Goal: Information Seeking & Learning: Learn about a topic

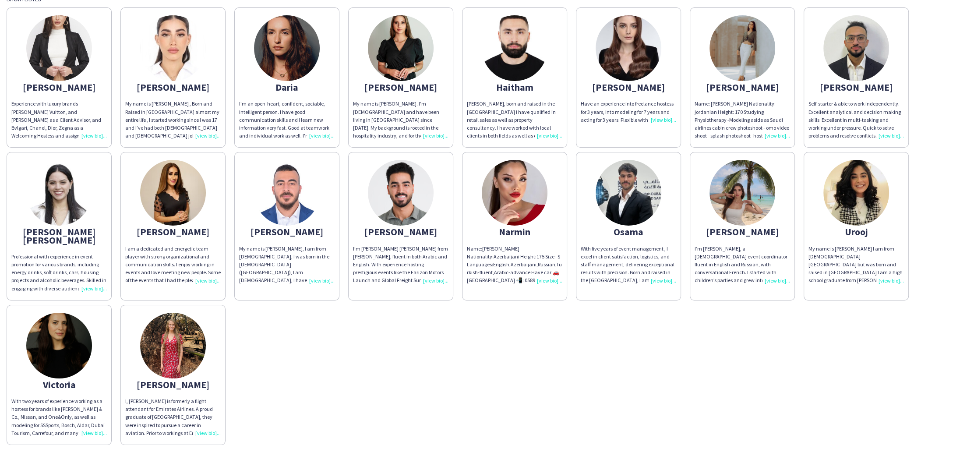
scroll to position [266, 0]
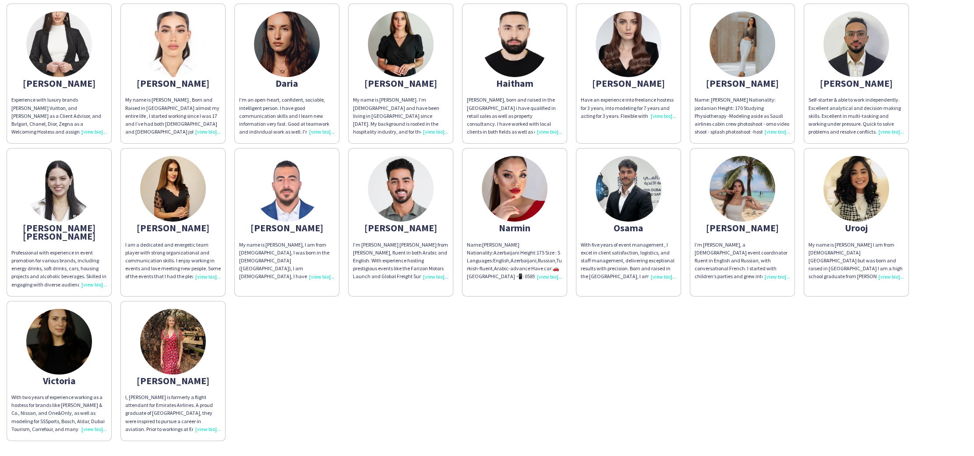
click at [637, 332] on div "[PERSON_NAME] Experience with luxury brands [PERSON_NAME] Vuitton, and [PERSON_…" at bounding box center [487, 220] width 961 height 442
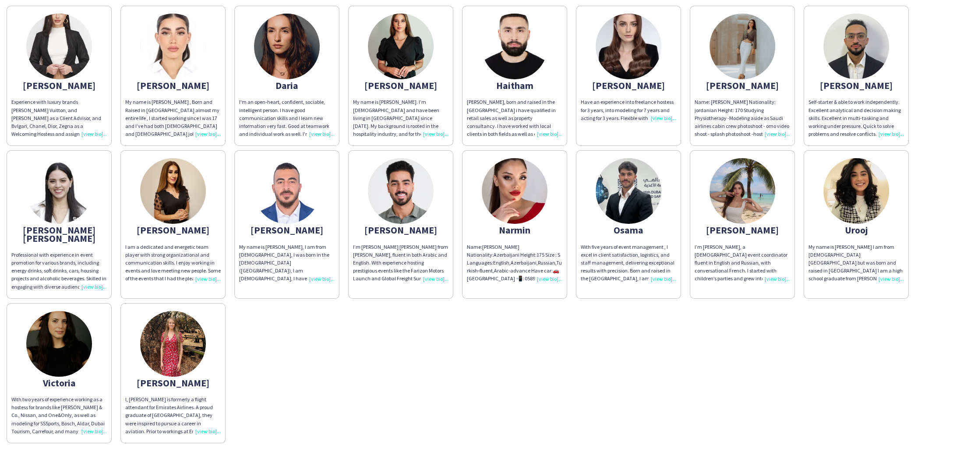
scroll to position [264, 0]
click at [193, 314] on img at bounding box center [173, 344] width 66 height 66
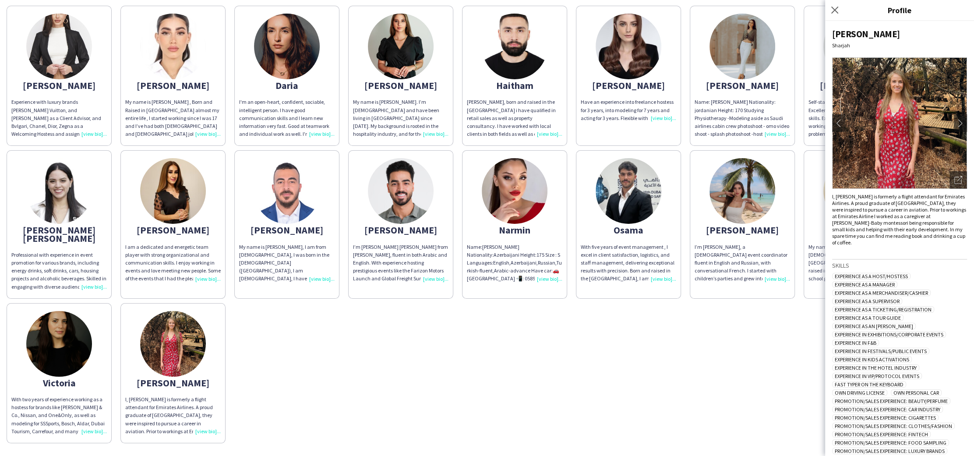
click at [911, 137] on img at bounding box center [899, 122] width 135 height 131
click at [959, 181] on icon "Open photos pop-in" at bounding box center [958, 180] width 8 height 8
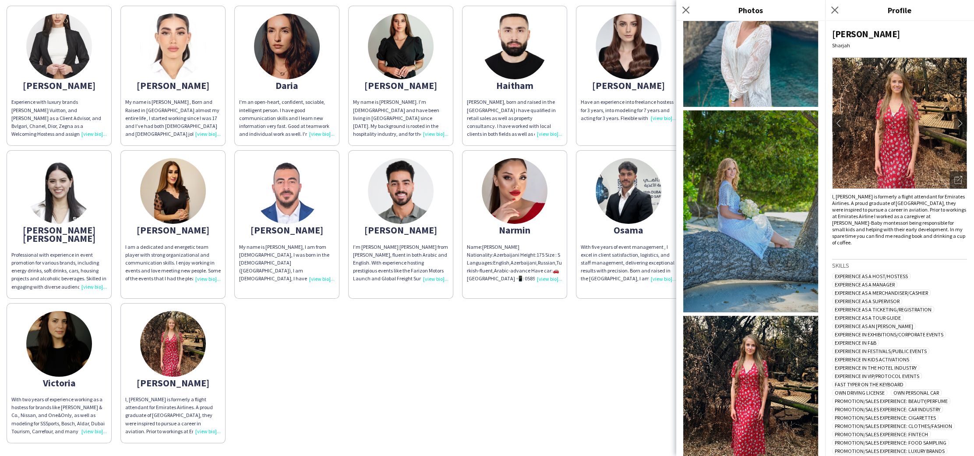
scroll to position [0, 0]
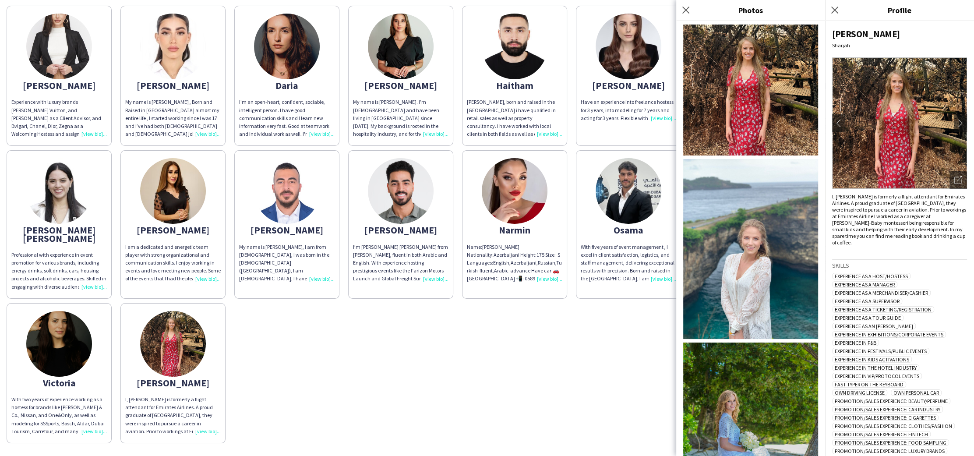
click at [515, 52] on img at bounding box center [515, 47] width 66 height 66
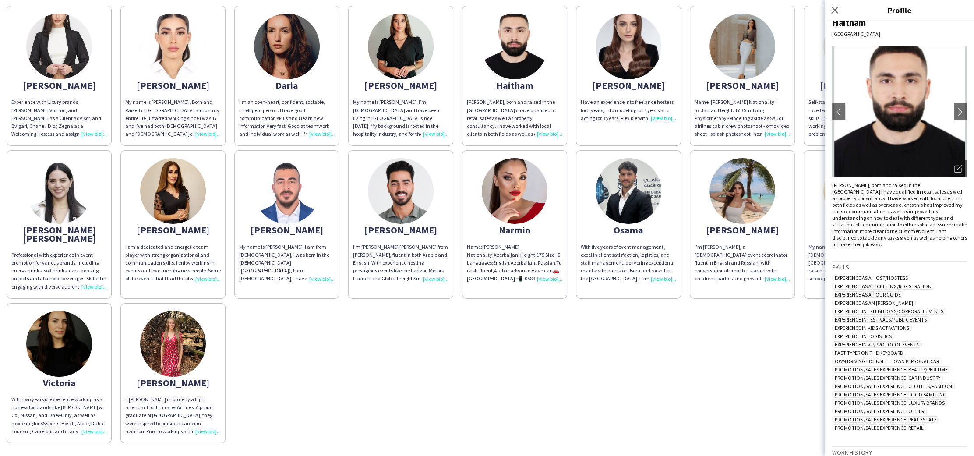
scroll to position [26, 0]
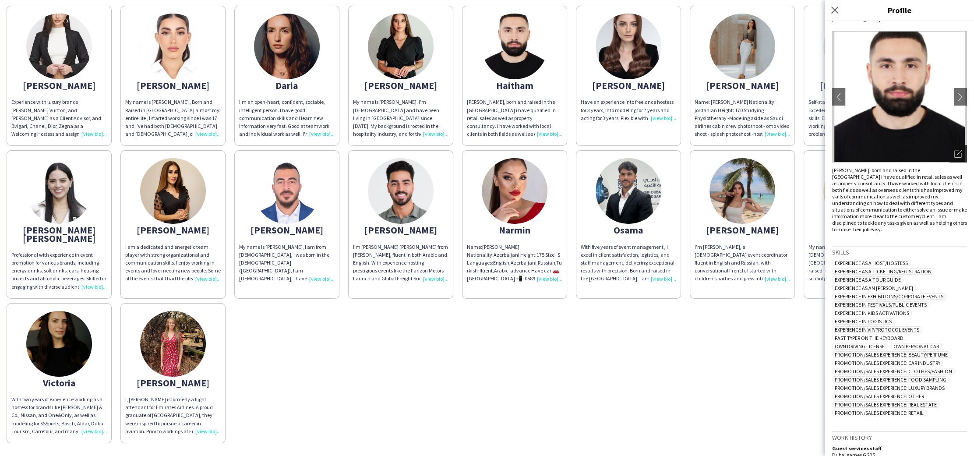
click at [957, 154] on icon "Open photos pop-in" at bounding box center [958, 154] width 8 height 8
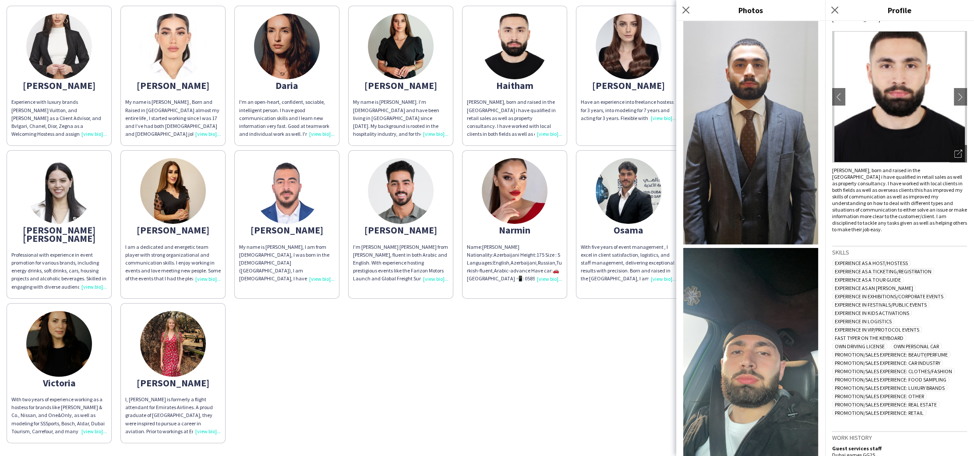
scroll to position [239, 0]
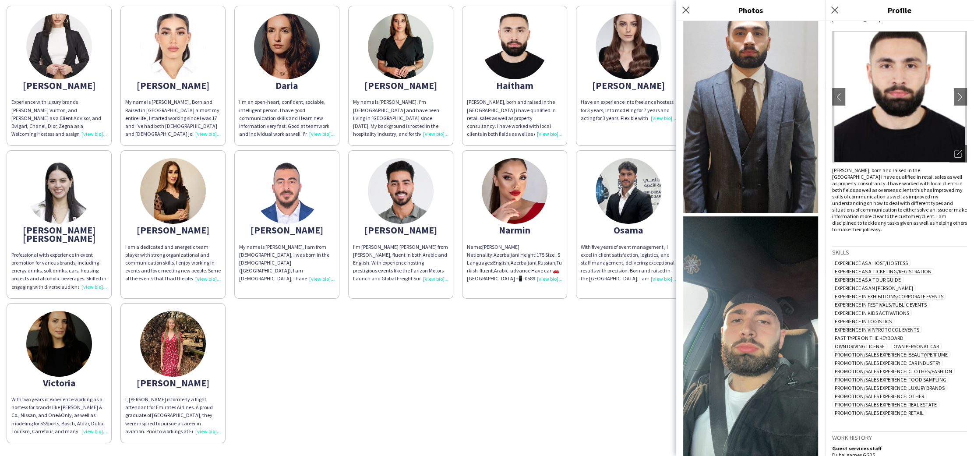
click at [440, 363] on div "[PERSON_NAME] Experience with luxury brands [PERSON_NAME] Vuitton, and [PERSON_…" at bounding box center [487, 222] width 961 height 442
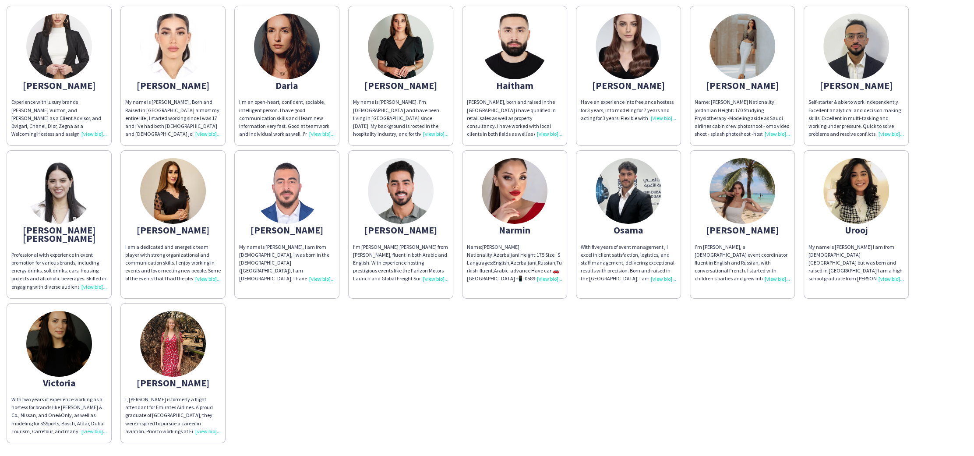
click at [629, 193] on img at bounding box center [628, 191] width 66 height 66
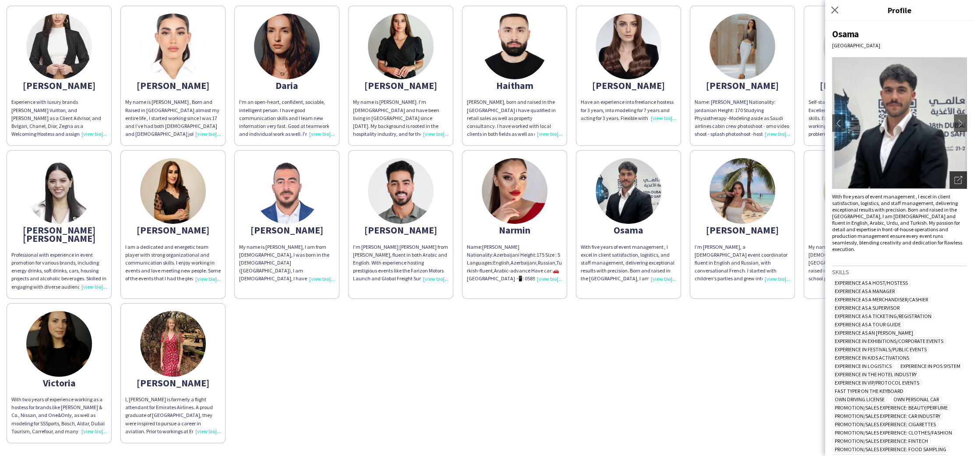
click at [955, 180] on icon "Open photos pop-in" at bounding box center [958, 180] width 8 height 8
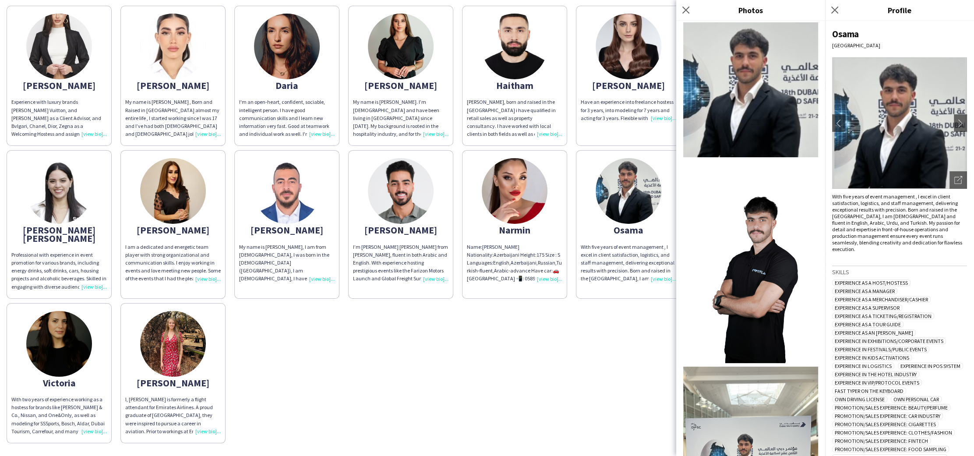
scroll to position [96, 0]
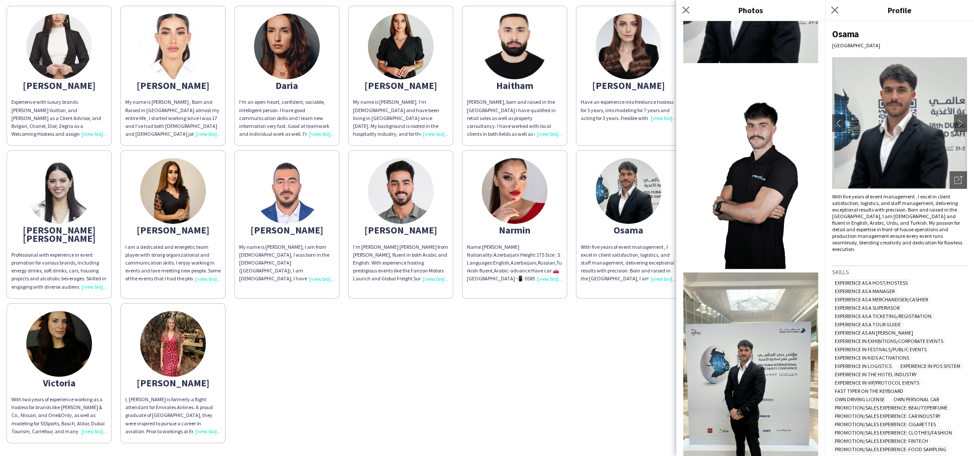
click at [476, 376] on div "[PERSON_NAME] Experience with luxury brands [PERSON_NAME] Vuitton, and [PERSON_…" at bounding box center [487, 222] width 961 height 442
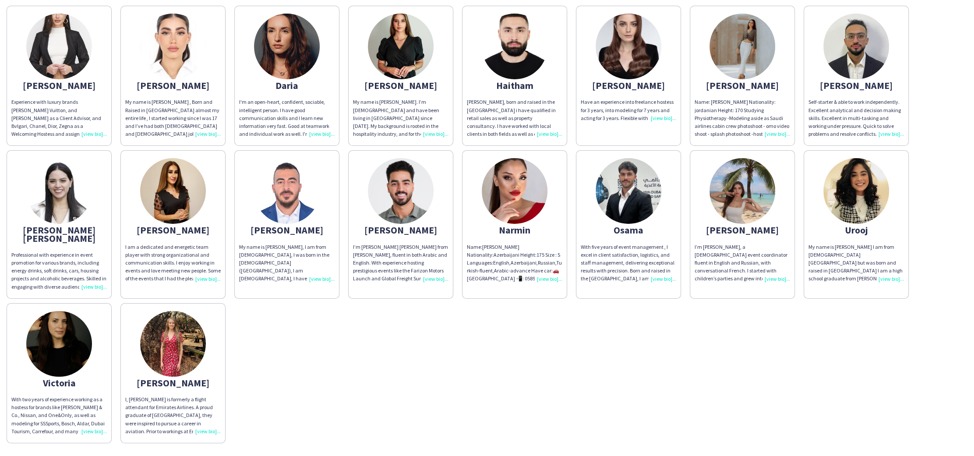
click at [514, 48] on img at bounding box center [515, 47] width 66 height 66
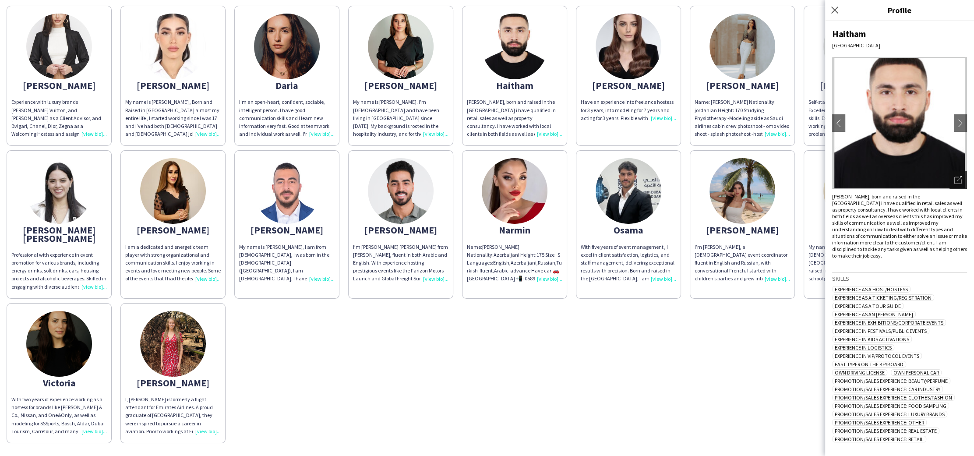
click at [959, 179] on icon "Open photos pop-in" at bounding box center [958, 180] width 8 height 8
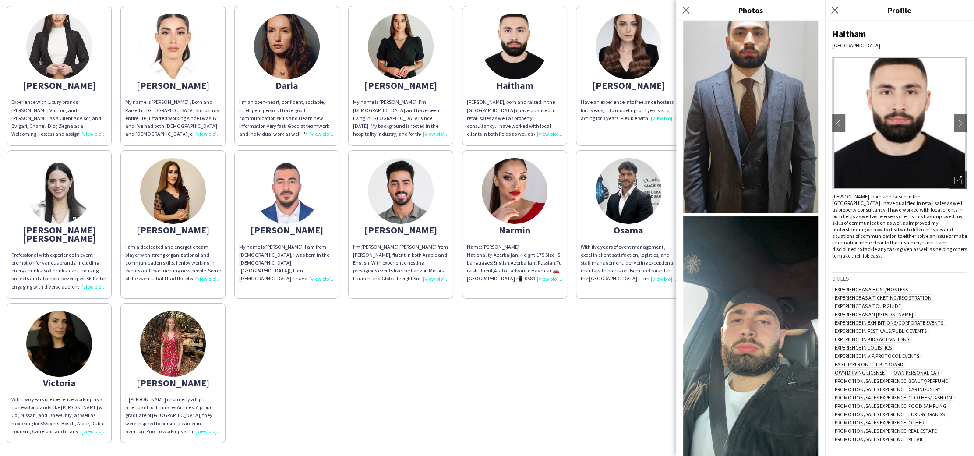
scroll to position [0, 0]
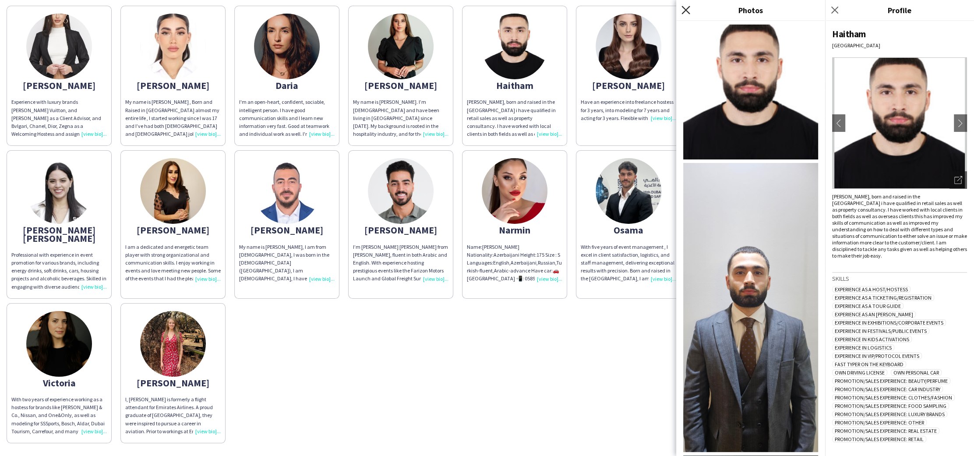
click at [685, 11] on icon at bounding box center [685, 10] width 8 height 8
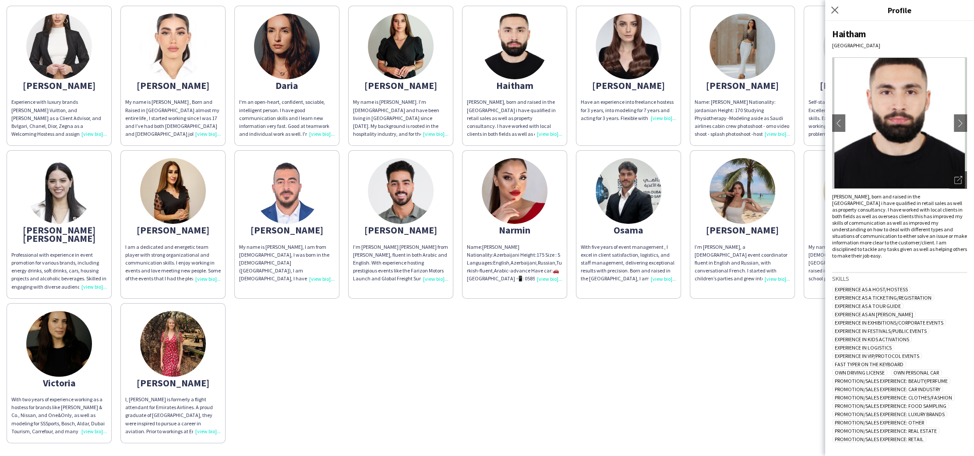
click at [624, 353] on div "[PERSON_NAME] Experience with luxury brands [PERSON_NAME] Vuitton, and [PERSON_…" at bounding box center [487, 222] width 961 height 442
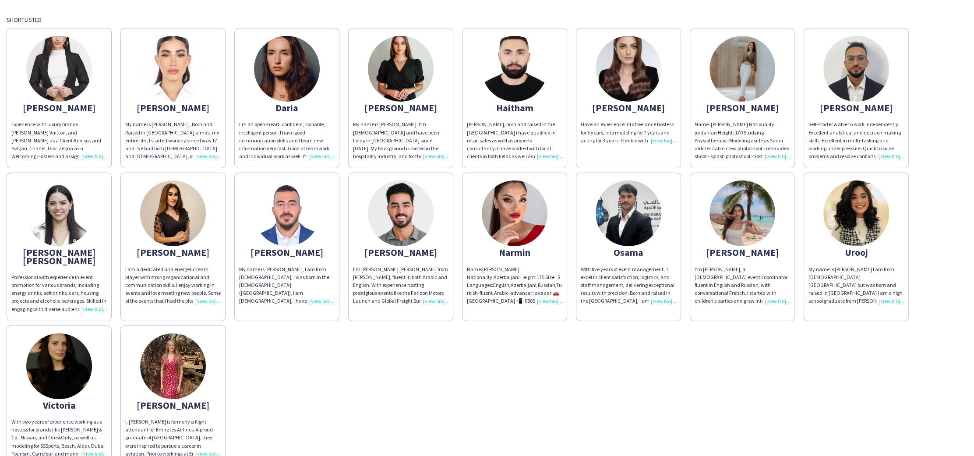
scroll to position [241, 0]
click at [494, 380] on div "[PERSON_NAME] Experience with luxury brands [PERSON_NAME] Vuitton, and [PERSON_…" at bounding box center [487, 245] width 961 height 442
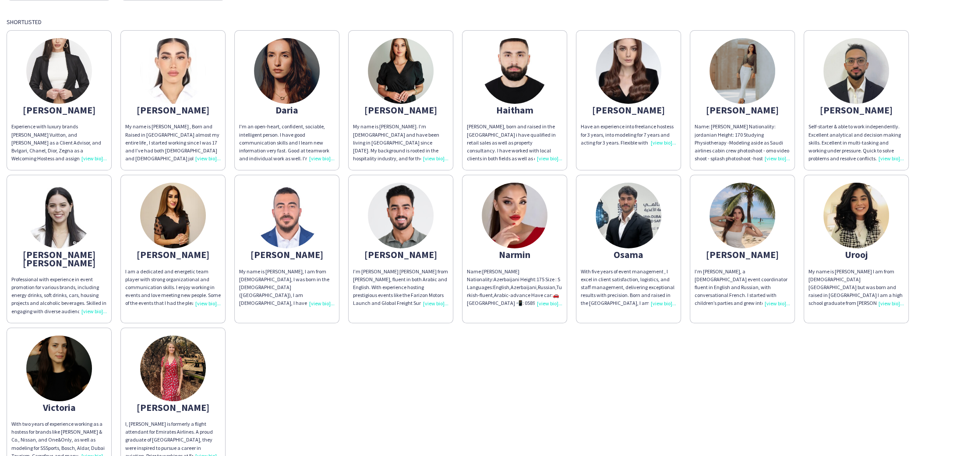
scroll to position [239, 0]
click at [398, 370] on div "[PERSON_NAME] Experience with luxury brands [PERSON_NAME] Vuitton, and [PERSON_…" at bounding box center [487, 247] width 961 height 442
click at [836, 204] on img at bounding box center [856, 216] width 66 height 66
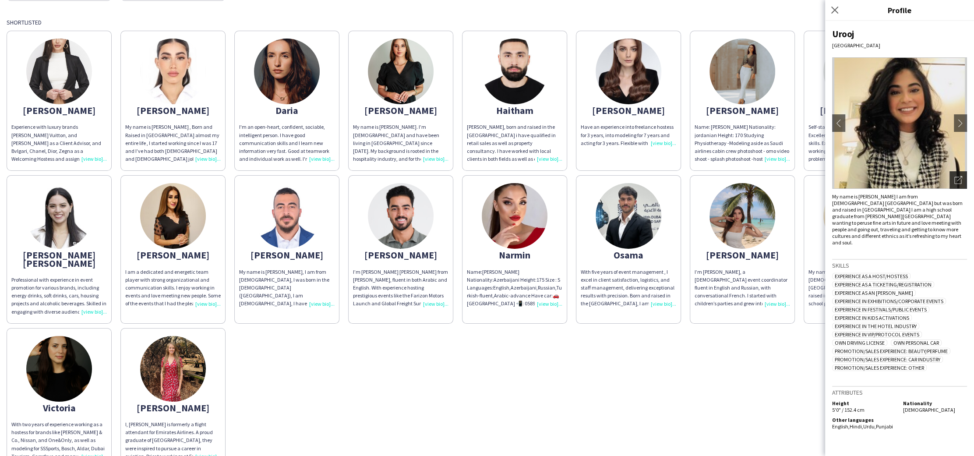
click at [962, 179] on icon "Open photos pop-in" at bounding box center [958, 180] width 8 height 8
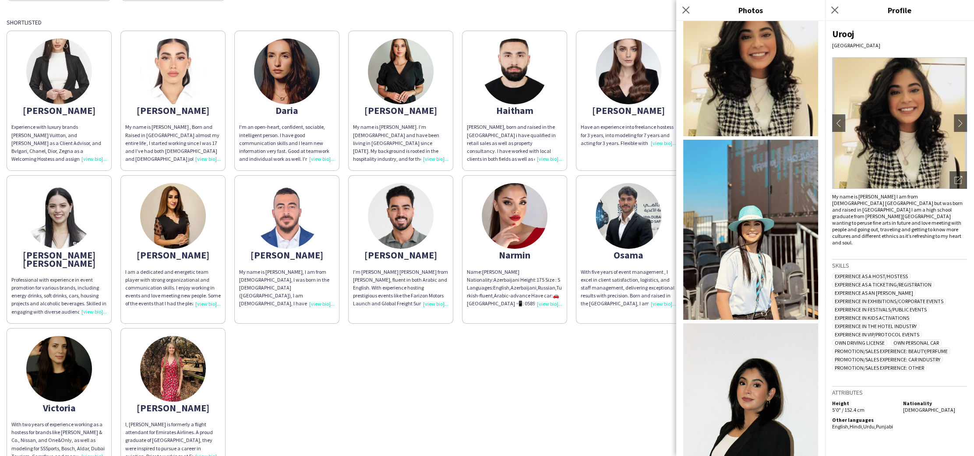
scroll to position [0, 0]
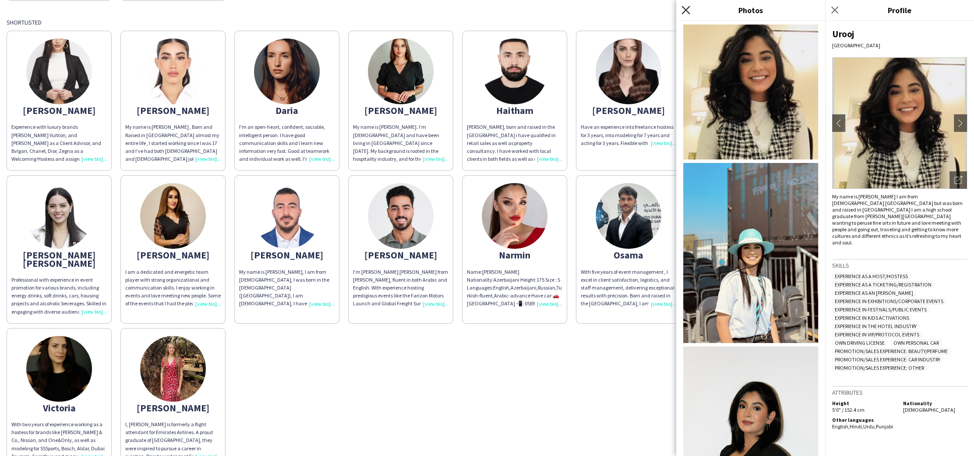
click at [682, 14] on icon "Close pop-in" at bounding box center [685, 10] width 8 height 8
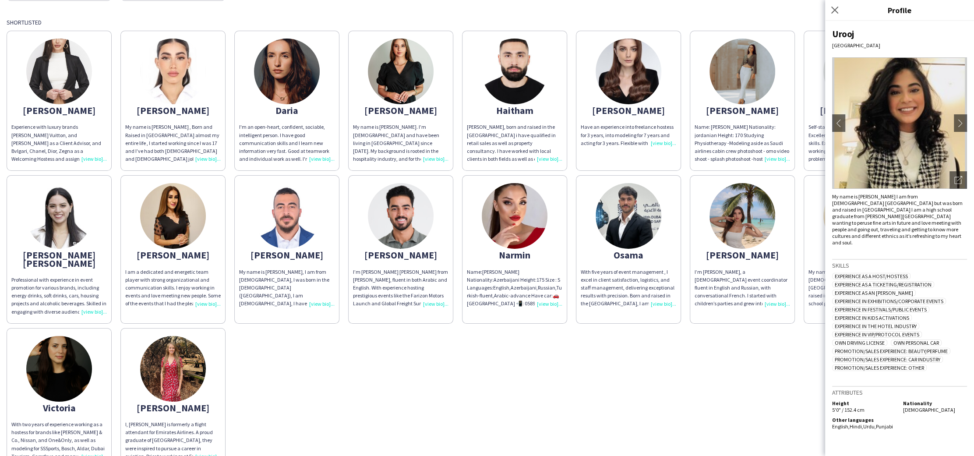
click at [436, 299] on div "I’m [PERSON_NAME] [PERSON_NAME] from [PERSON_NAME], fluent in both Arabic and E…" at bounding box center [400, 288] width 95 height 40
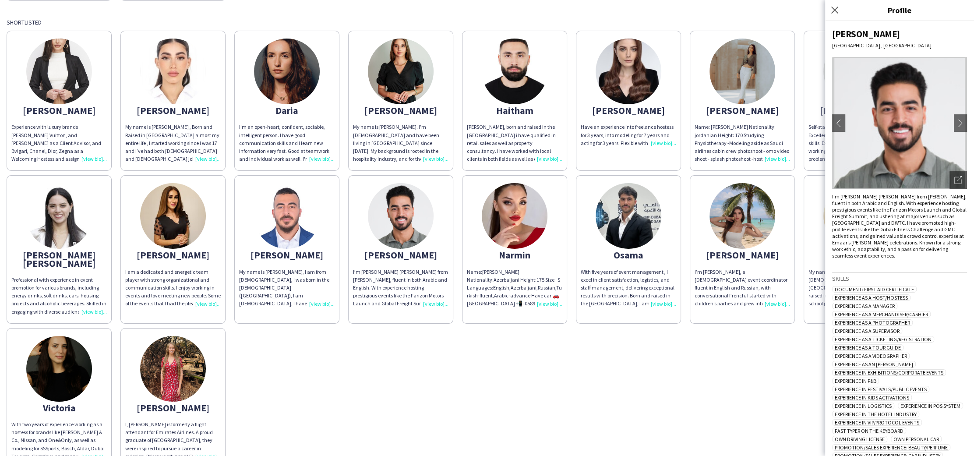
click at [667, 378] on div "[PERSON_NAME] Experience with luxury brands [PERSON_NAME] Vuitton, and [PERSON_…" at bounding box center [487, 247] width 961 height 442
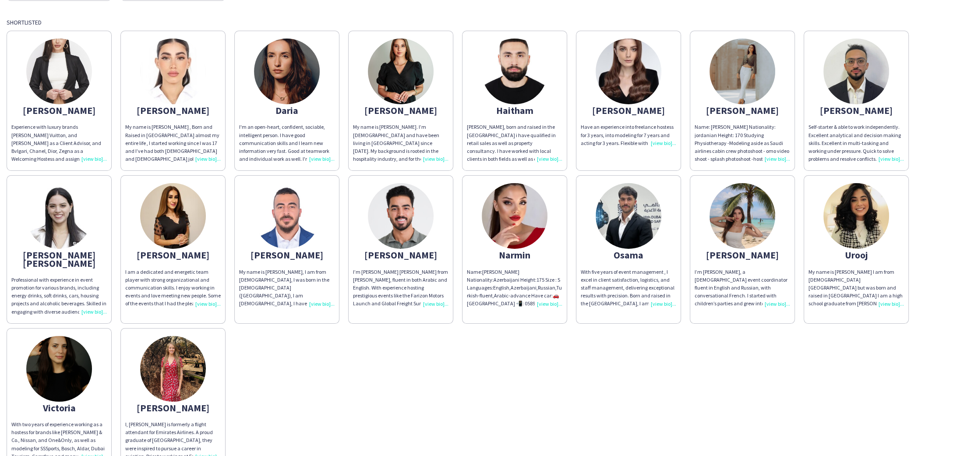
click at [707, 365] on div "[PERSON_NAME] Experience with luxury brands [PERSON_NAME] Vuitton, and [PERSON_…" at bounding box center [487, 247] width 961 height 442
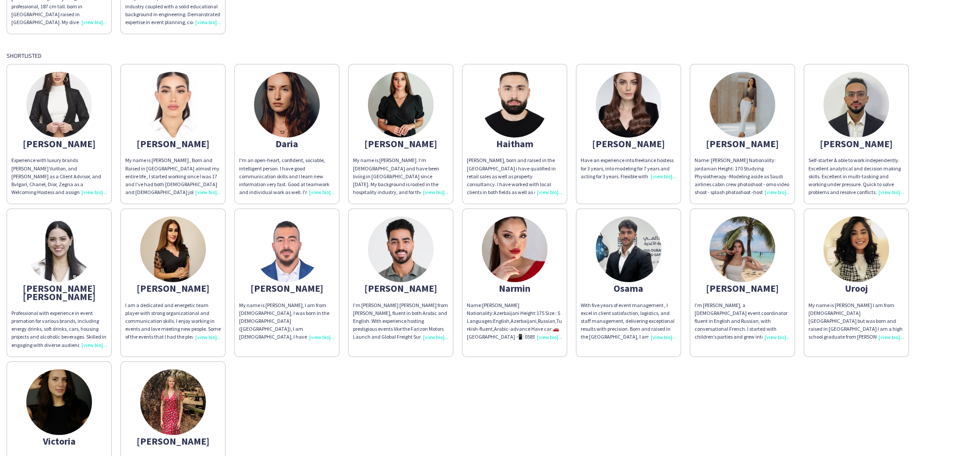
scroll to position [325, 0]
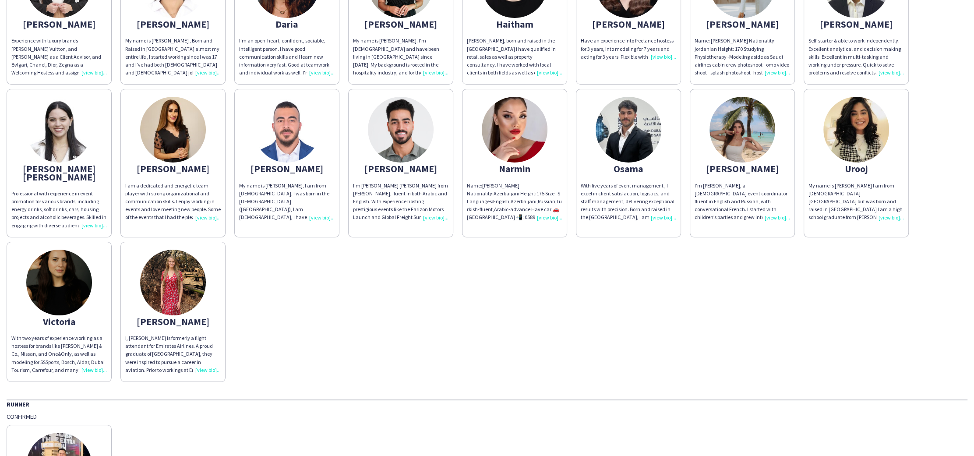
click at [312, 128] on img at bounding box center [287, 130] width 66 height 66
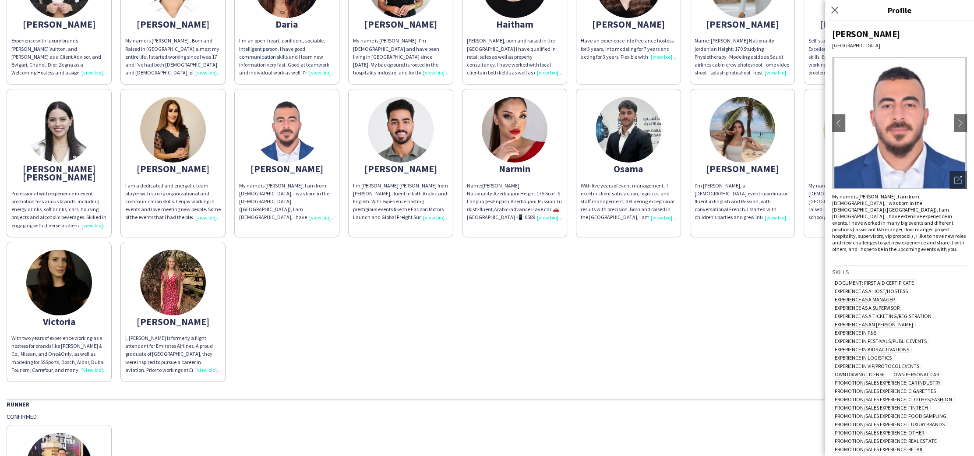
click at [908, 156] on img at bounding box center [899, 122] width 135 height 131
click at [959, 187] on div "Open photos pop-in" at bounding box center [958, 180] width 18 height 18
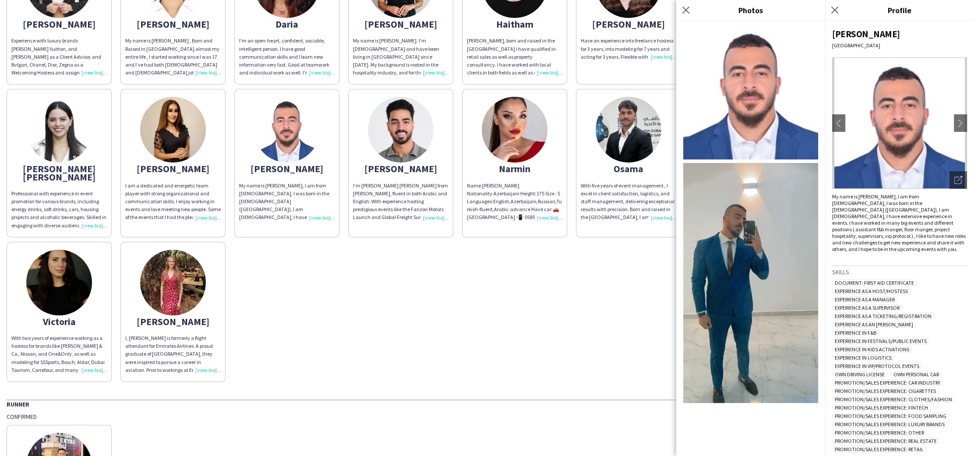
click at [472, 326] on div "[PERSON_NAME] Experience with luxury brands [PERSON_NAME] Vuitton, and [PERSON_…" at bounding box center [487, 161] width 961 height 442
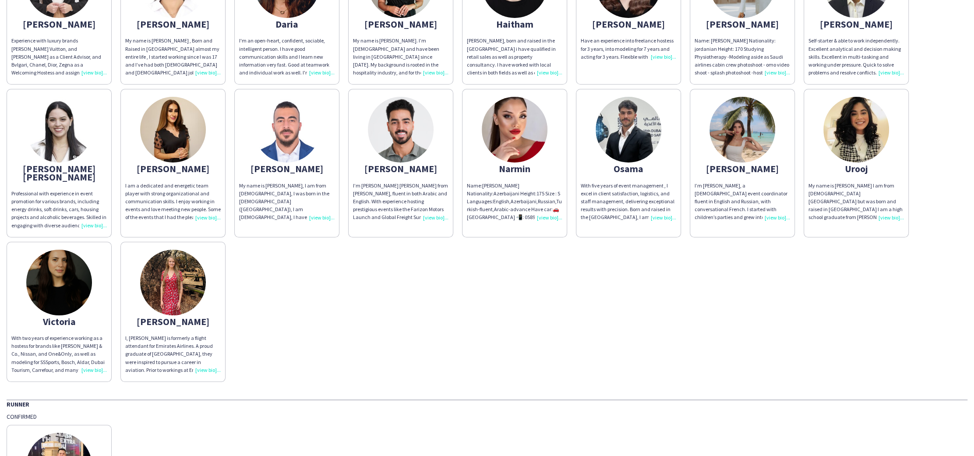
click at [90, 353] on div "With two years of experience working as a hostess for brands like [PERSON_NAME]…" at bounding box center [58, 354] width 95 height 40
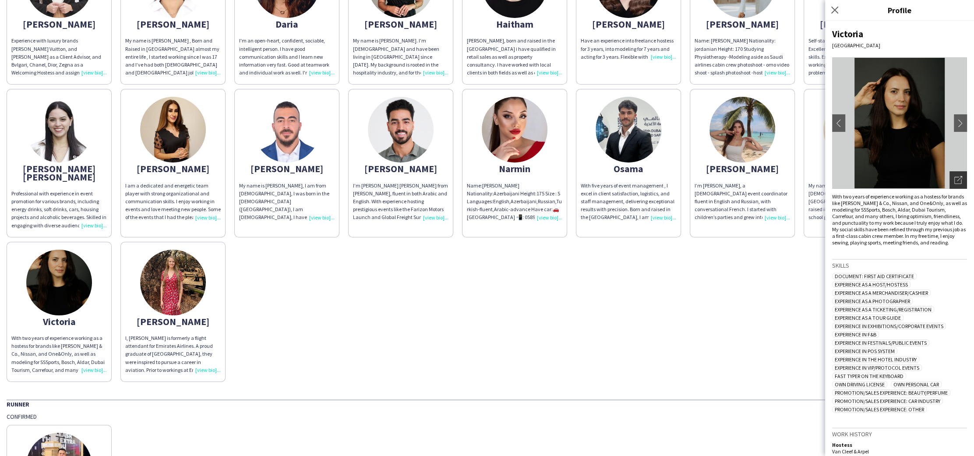
click at [961, 178] on icon at bounding box center [959, 178] width 5 height 5
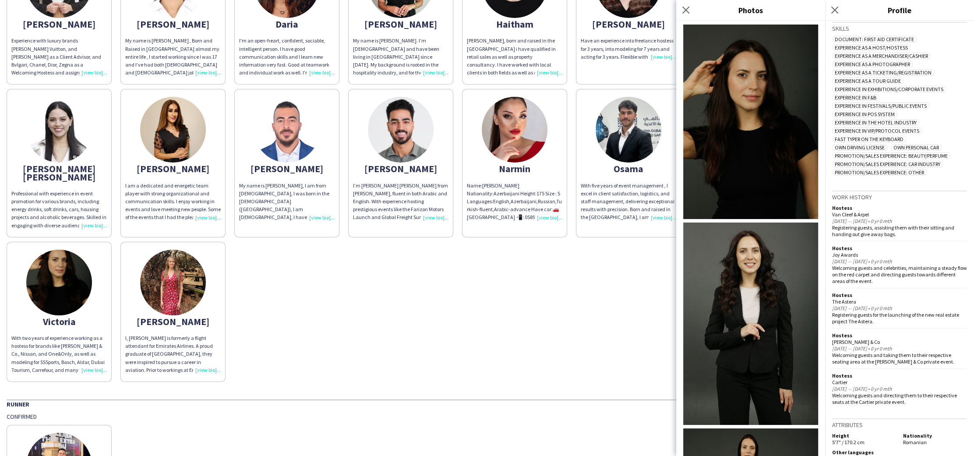
scroll to position [245, 0]
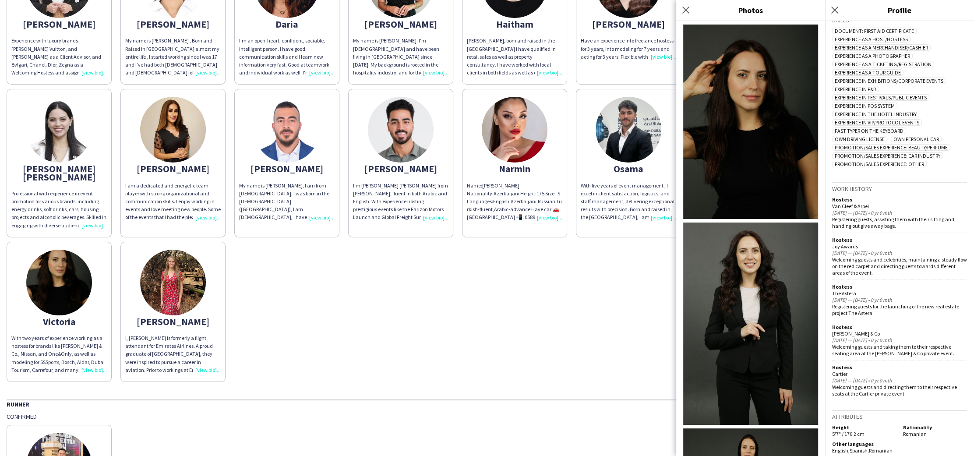
click at [560, 337] on div "[PERSON_NAME] Experience with luxury brands [PERSON_NAME] Vuitton, and [PERSON_…" at bounding box center [487, 161] width 961 height 442
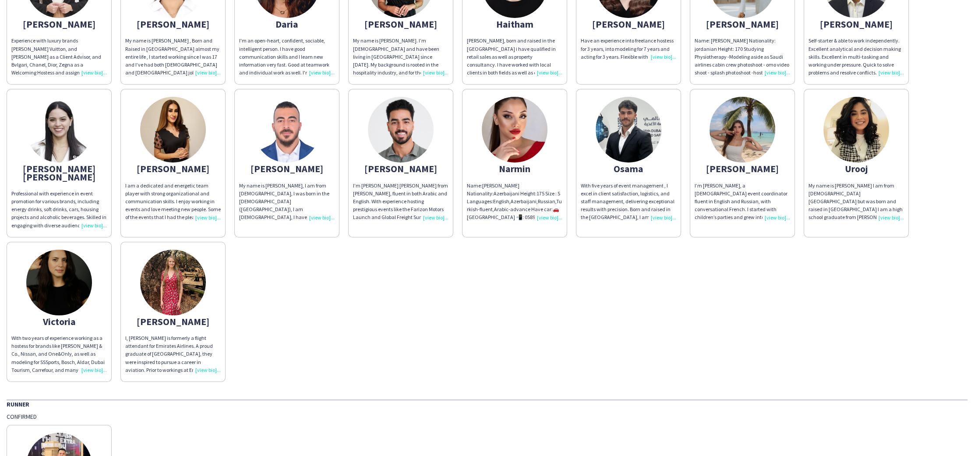
click at [216, 363] on div "I, [PERSON_NAME] is formerly a flight attendant for Emirates Airlines. A proud …" at bounding box center [172, 354] width 95 height 40
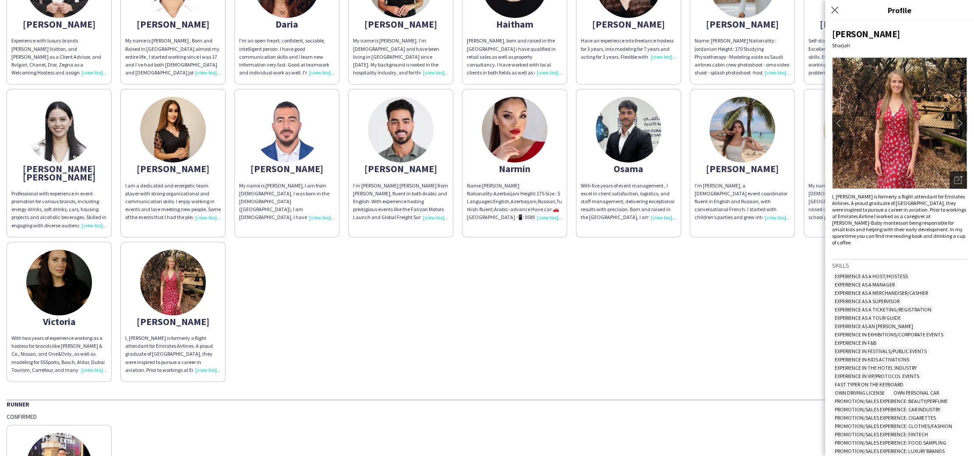
click at [962, 178] on div "Open photos pop-in" at bounding box center [958, 180] width 18 height 18
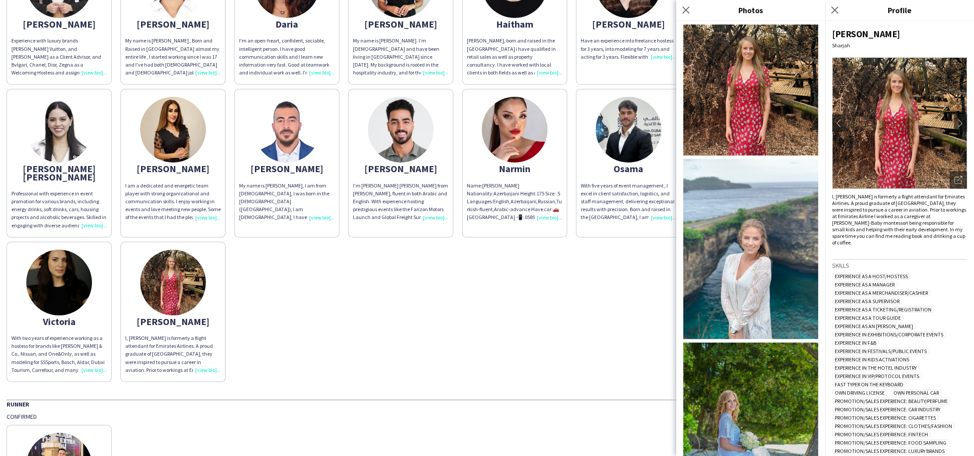
scroll to position [692, 0]
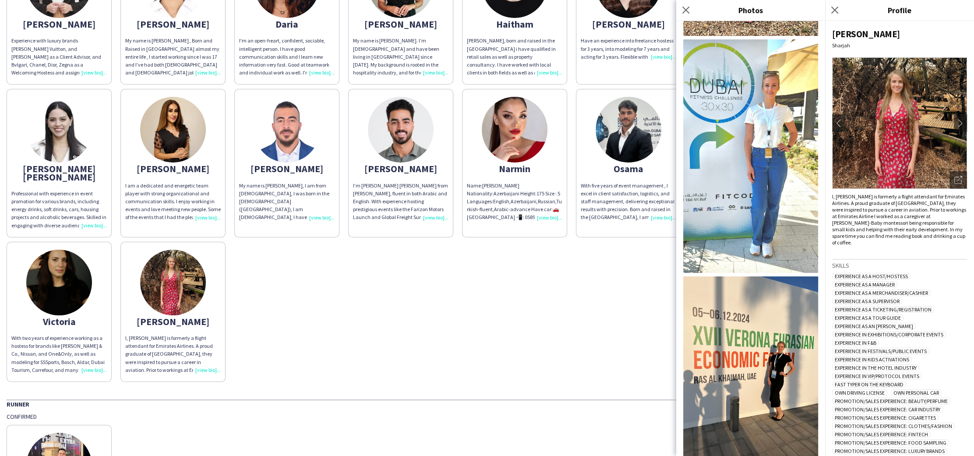
click at [82, 287] on img at bounding box center [59, 283] width 66 height 66
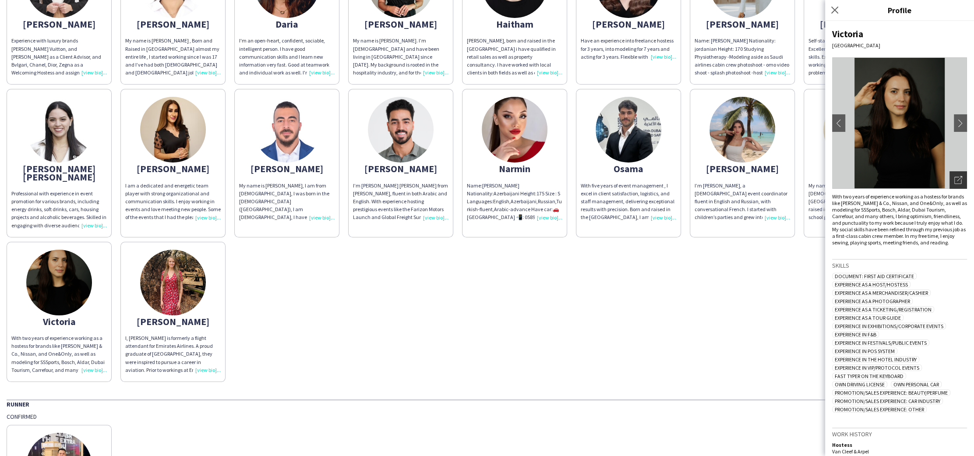
click at [955, 184] on div "Open photos pop-in" at bounding box center [958, 180] width 18 height 18
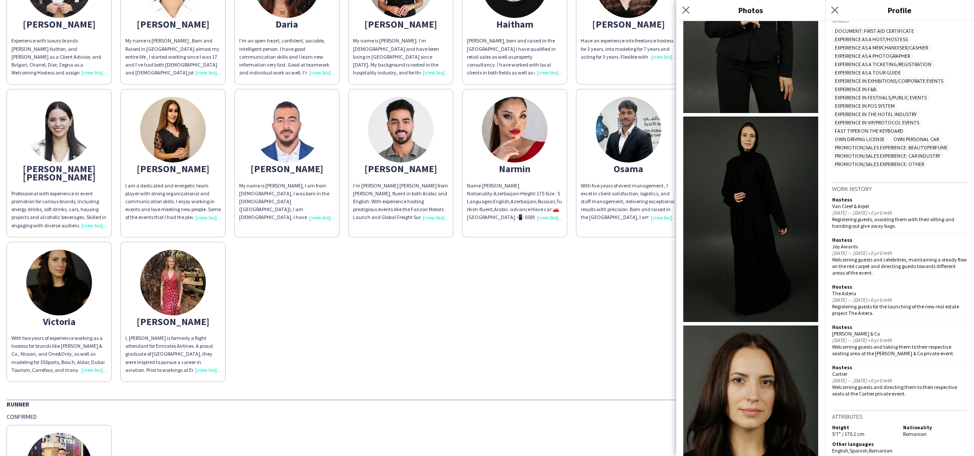
scroll to position [0, 0]
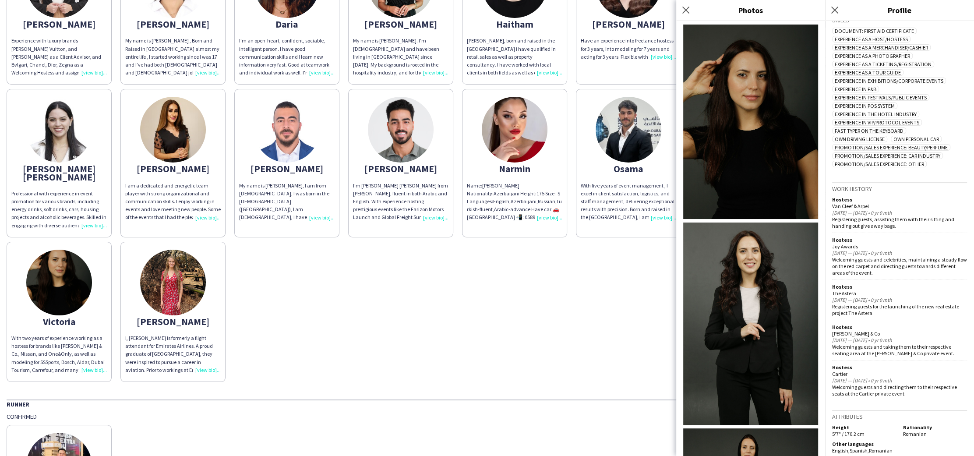
click at [372, 252] on div "[PERSON_NAME] Experience with luxury brands [PERSON_NAME] Vuitton, and [PERSON_…" at bounding box center [487, 161] width 961 height 442
